Goal: Task Accomplishment & Management: Manage account settings

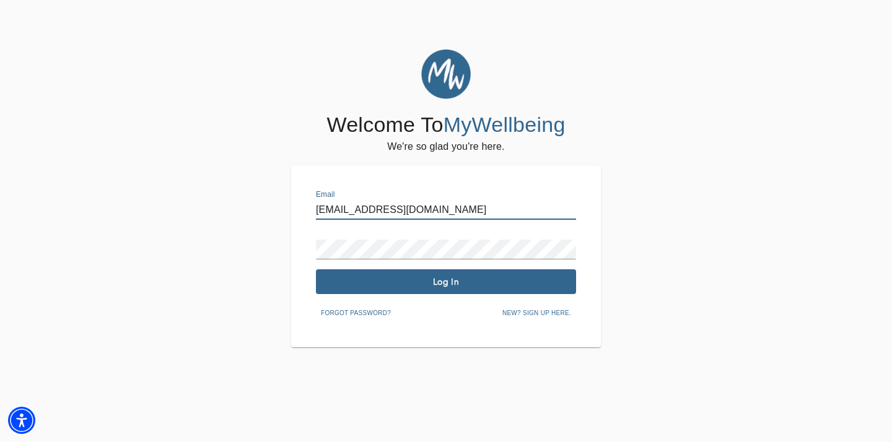
type input "[EMAIL_ADDRESS][DOMAIN_NAME]"
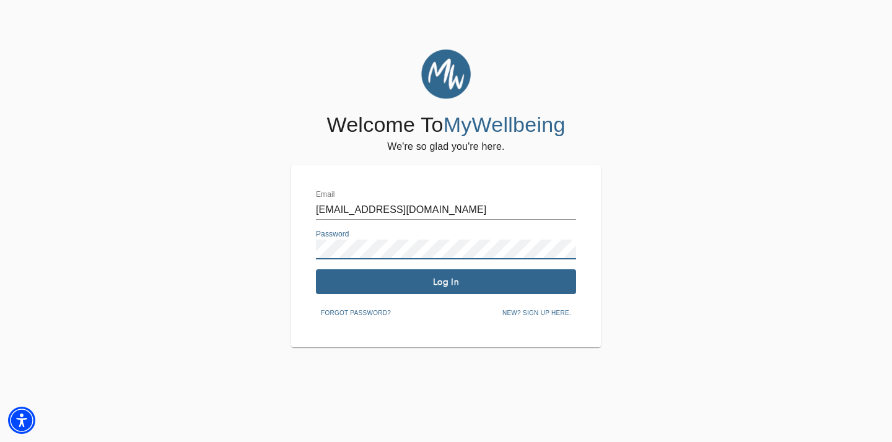
click at [363, 272] on button "Log In" at bounding box center [446, 281] width 260 height 25
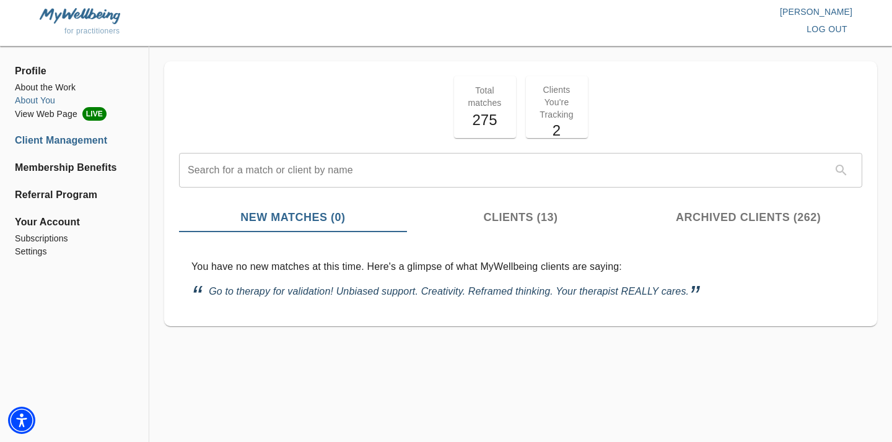
click at [46, 98] on li "About You" at bounding box center [74, 100] width 119 height 13
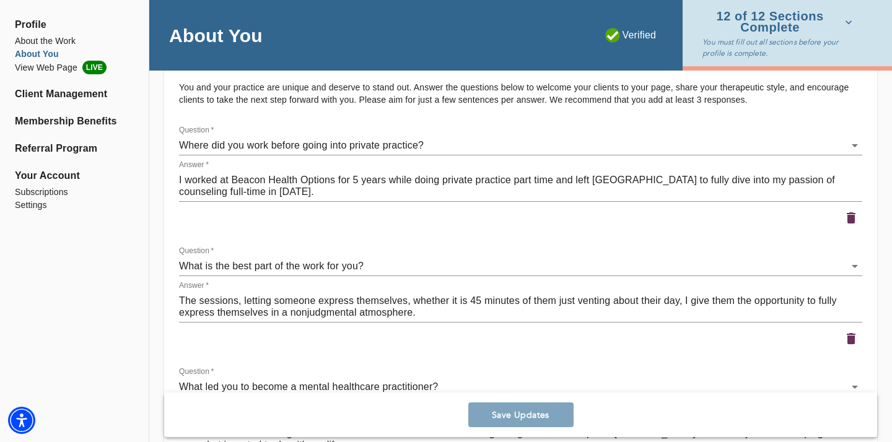
scroll to position [2047, 0]
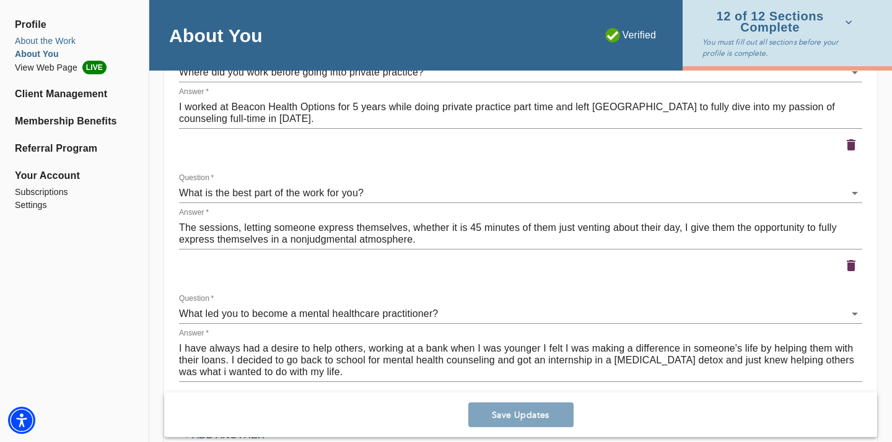
click at [63, 39] on li "About the Work" at bounding box center [74, 41] width 119 height 13
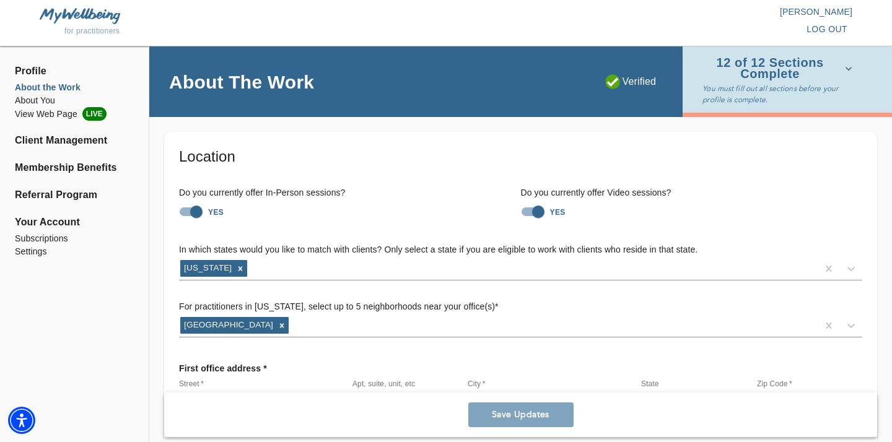
click at [196, 209] on input "YES" at bounding box center [196, 212] width 71 height 24
checkbox input "false"
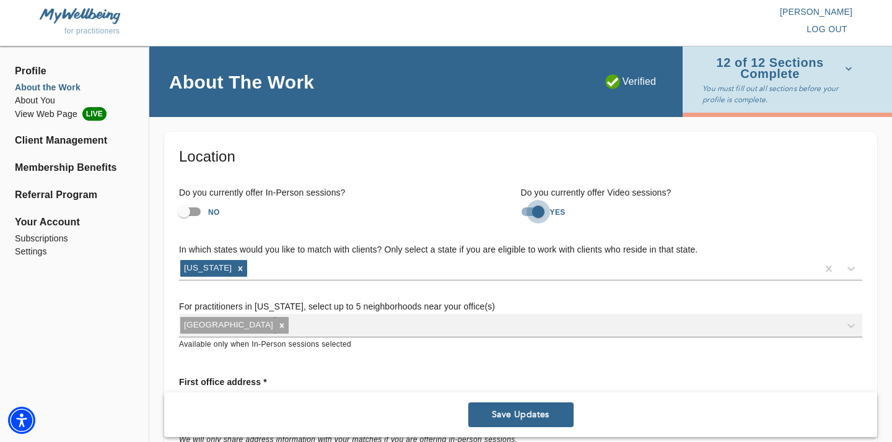
click at [538, 213] on input "YES" at bounding box center [538, 212] width 71 height 24
checkbox input "false"
click at [202, 213] on input "NO" at bounding box center [184, 212] width 71 height 24
checkbox input "true"
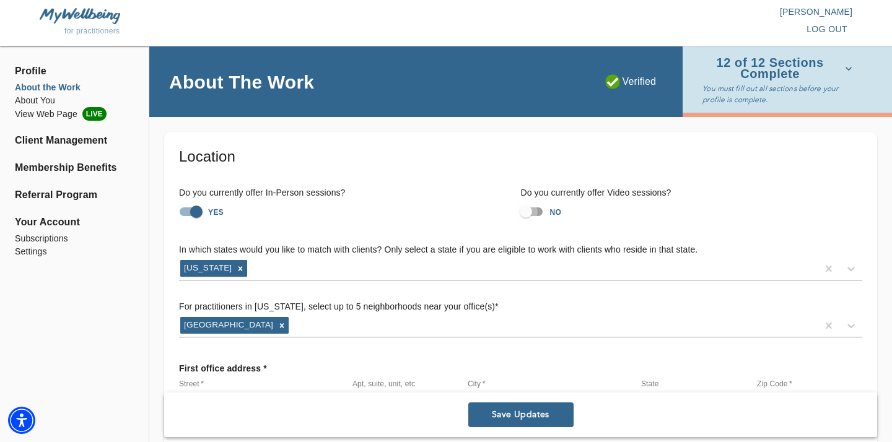
click at [527, 208] on input "NO" at bounding box center [525, 212] width 71 height 24
checkbox input "true"
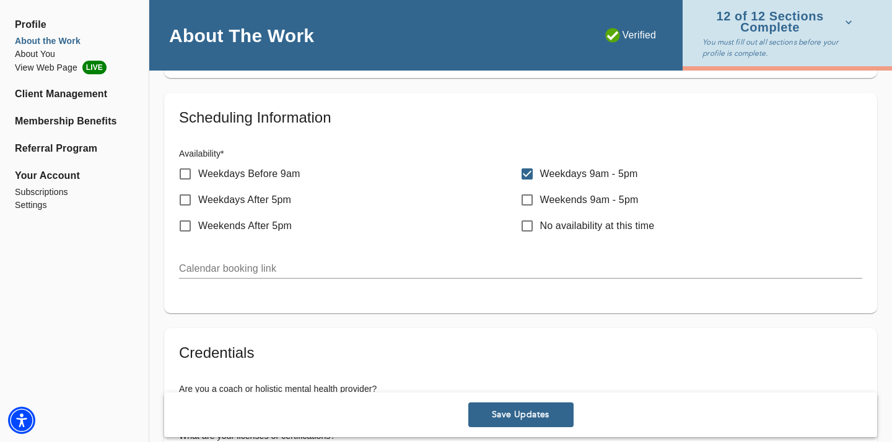
scroll to position [608, 0]
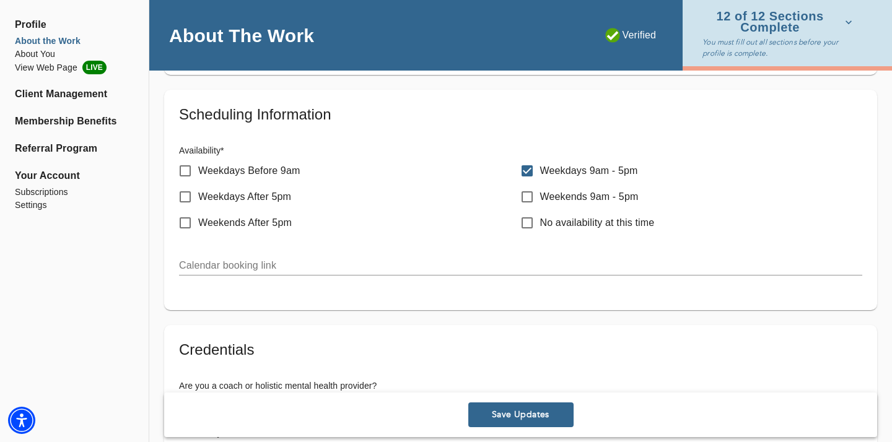
click at [527, 215] on input "No availability at this time" at bounding box center [527, 223] width 26 height 26
checkbox input "true"
checkbox input "false"
click at [518, 419] on span "Save Updates" at bounding box center [520, 415] width 95 height 12
